Goal: Task Accomplishment & Management: Complete application form

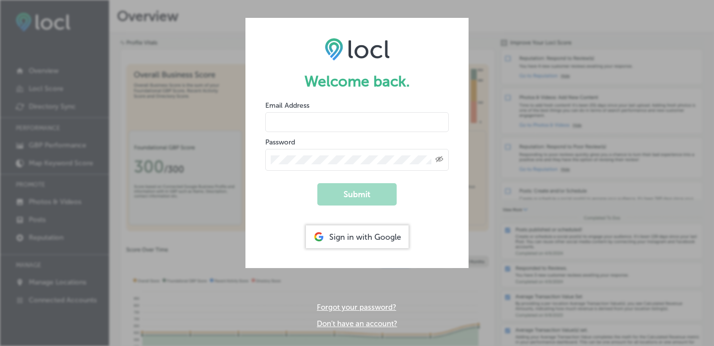
click at [297, 119] on input "email" at bounding box center [356, 122] width 183 height 20
paste input "[EMAIL_ADDRESS][DOMAIN_NAME]"
type input "[EMAIL_ADDRESS][DOMAIN_NAME]"
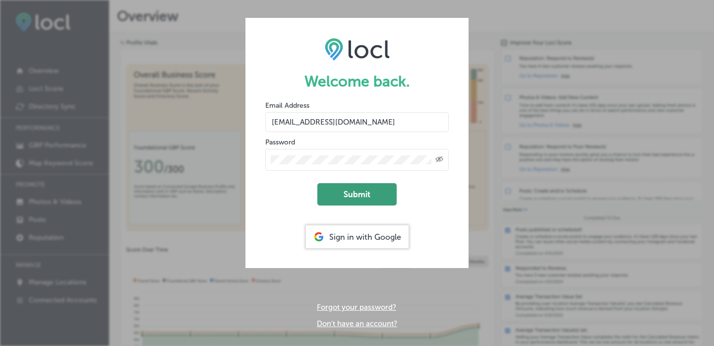
click at [336, 193] on button "Submit" at bounding box center [356, 194] width 79 height 22
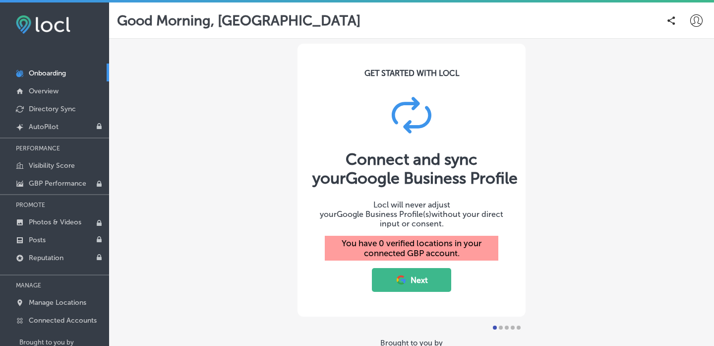
scroll to position [14, 0]
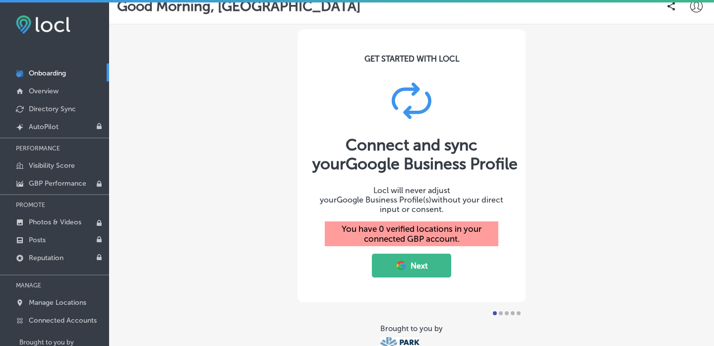
click at [429, 253] on button "Next" at bounding box center [411, 265] width 79 height 24
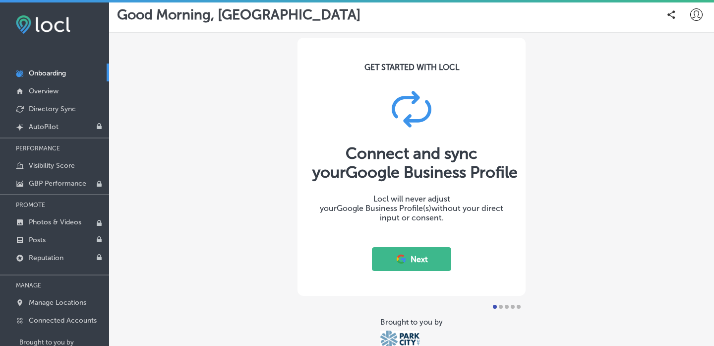
scroll to position [8, 0]
